Goal: Information Seeking & Learning: Learn about a topic

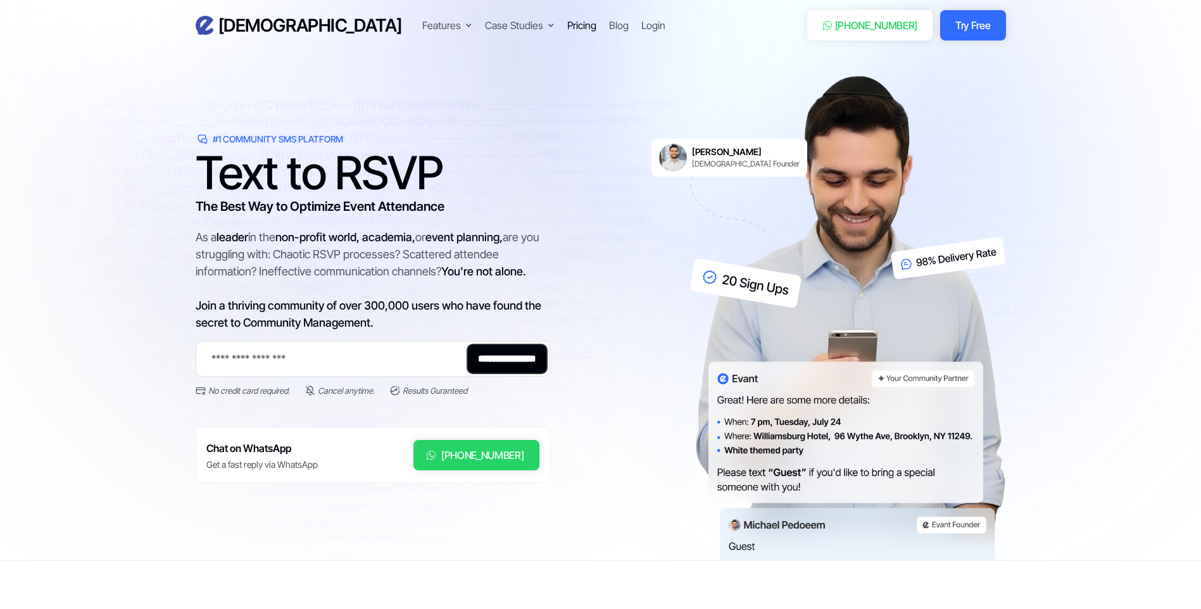
click at [567, 23] on div "Pricing" at bounding box center [581, 25] width 29 height 15
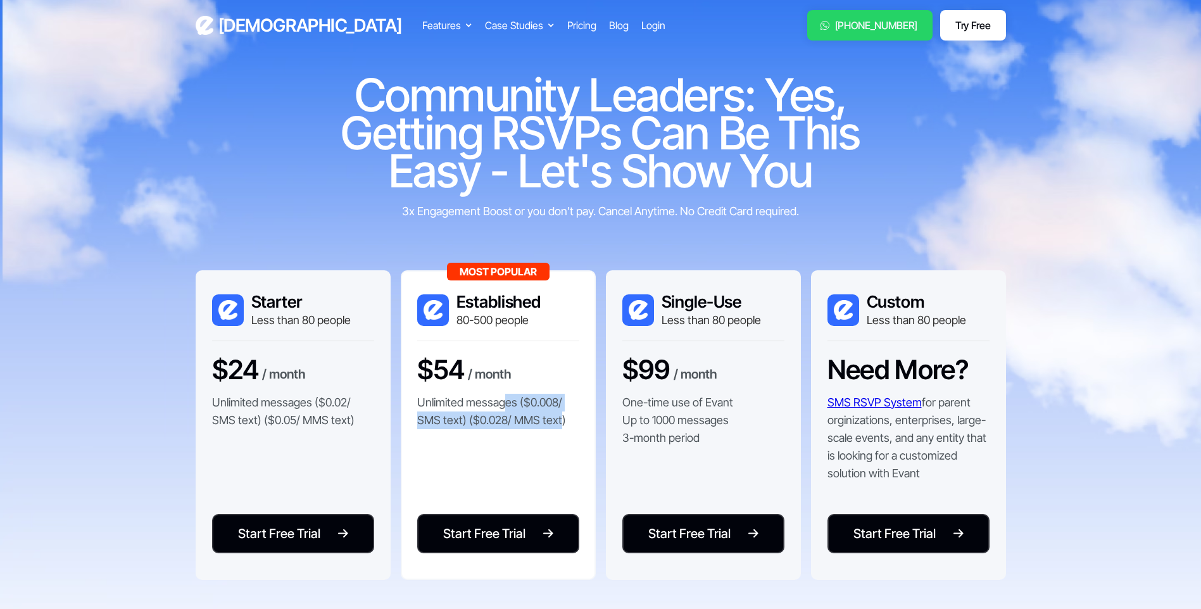
drag, startPoint x: 512, startPoint y: 405, endPoint x: 559, endPoint y: 429, distance: 53.2
click at [559, 429] on div "$54 / month Unlimited messages ($0.008/ SMS text) ($0.028/ MMS text)" at bounding box center [498, 397] width 162 height 87
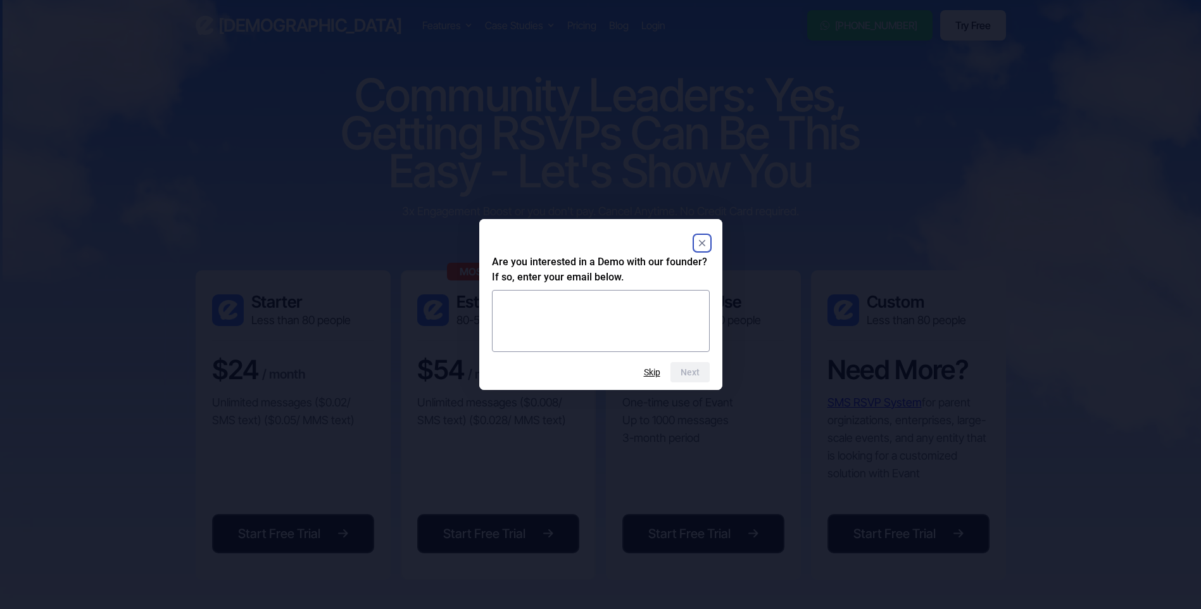
click at [703, 245] on rect "Close" at bounding box center [702, 243] width 15 height 15
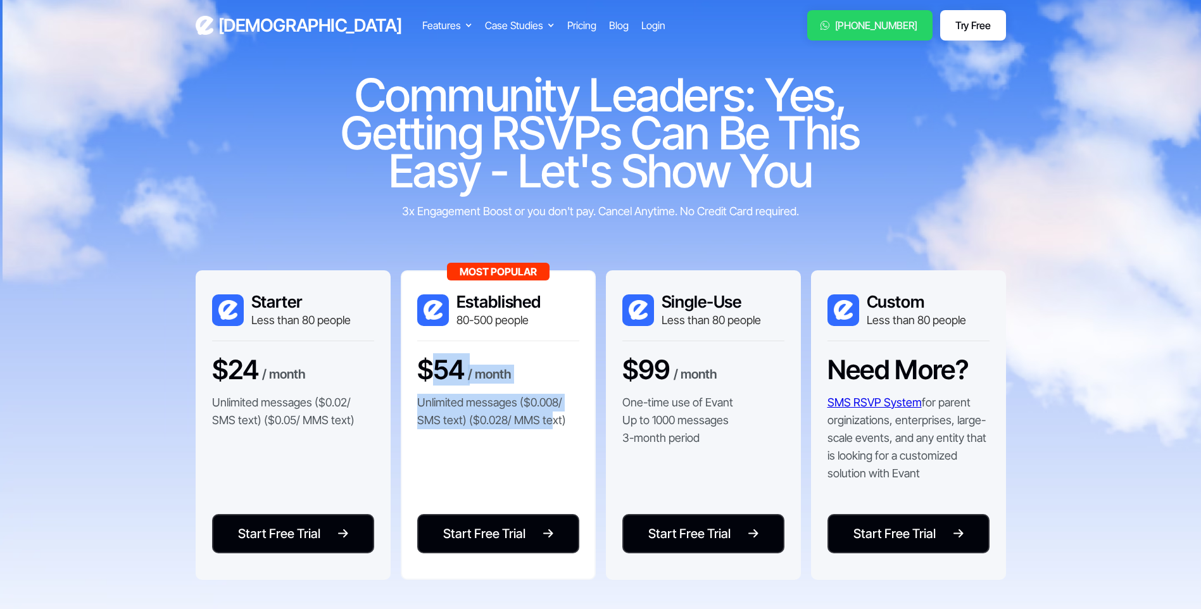
drag, startPoint x: 435, startPoint y: 375, endPoint x: 552, endPoint y: 443, distance: 134.8
click at [552, 443] on div "Most Popular Established 80-500 people $54 / month Unlimited messages ($0.008/ …" at bounding box center [498, 425] width 195 height 310
click at [574, 423] on p "Unlimited messages ($0.008/ SMS text) ($0.028/ MMS text)" at bounding box center [498, 411] width 162 height 35
drag, startPoint x: 565, startPoint y: 422, endPoint x: 537, endPoint y: 341, distance: 85.1
click at [537, 341] on div "Most Popular Established 80-500 people $54 / month Unlimited messages ($0.008/ …" at bounding box center [498, 425] width 195 height 310
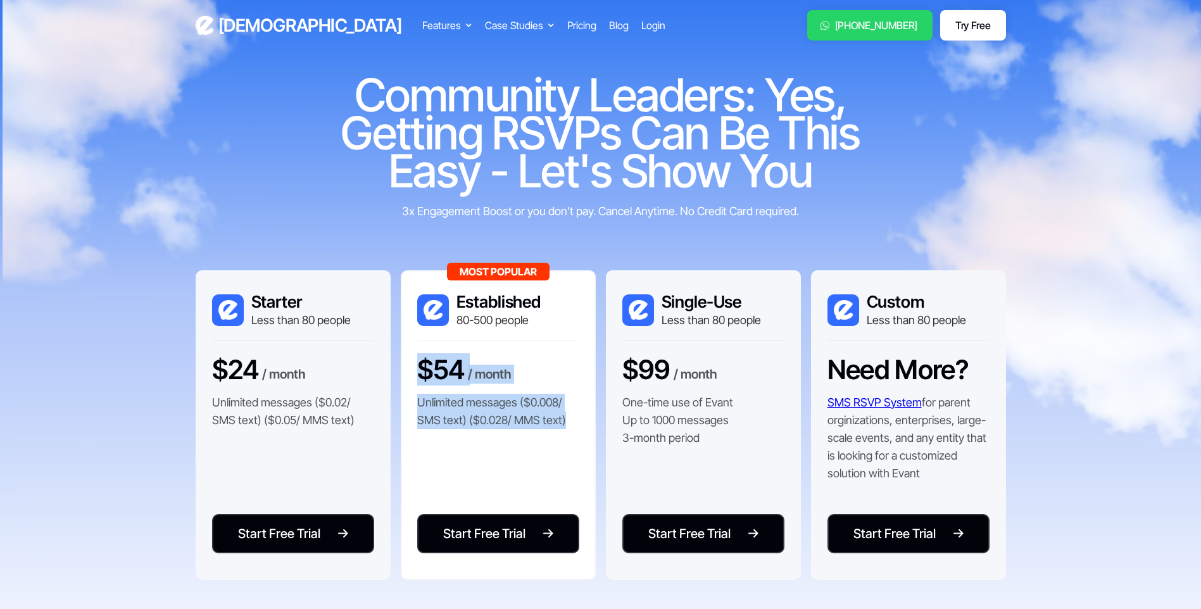
click at [562, 407] on p "Unlimited messages ($0.008/ SMS text) ($0.028/ MMS text)" at bounding box center [498, 411] width 162 height 35
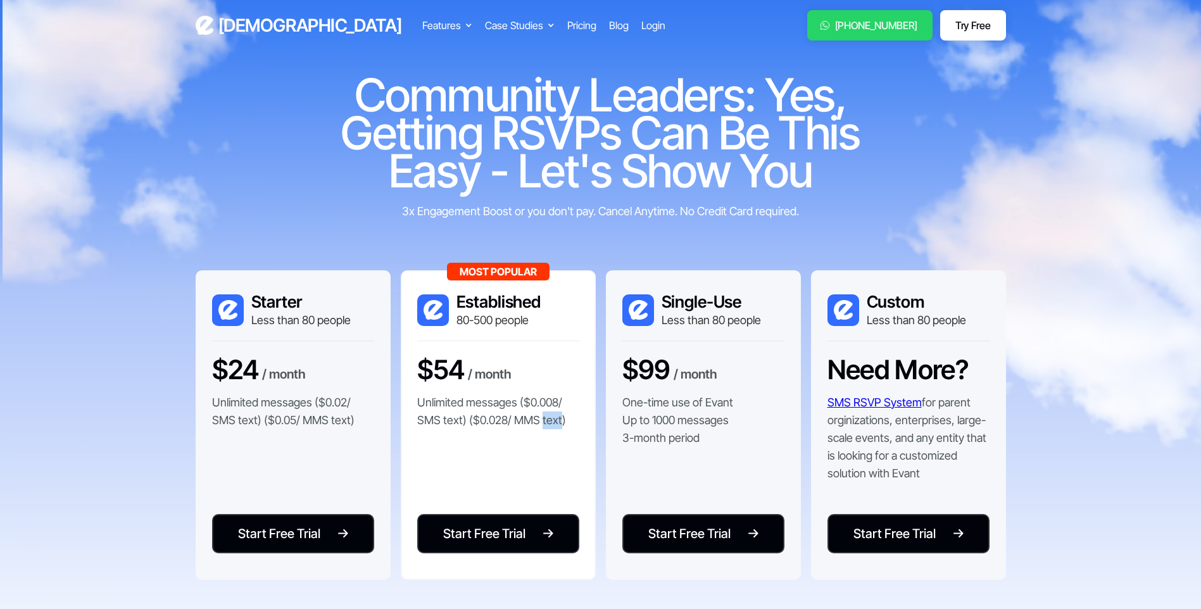
drag, startPoint x: 561, startPoint y: 419, endPoint x: 546, endPoint y: 427, distance: 17.3
click at [546, 427] on p "Unlimited messages ($0.008/ SMS text) ($0.028/ MMS text)" at bounding box center [498, 411] width 162 height 35
